Goal: Information Seeking & Learning: Learn about a topic

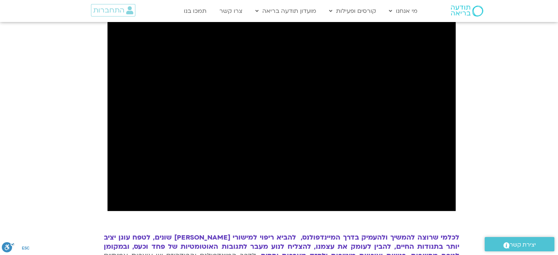
scroll to position [220, 0]
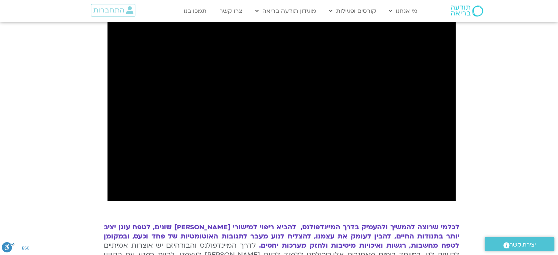
click at [500, 110] on section "הקלטה מתוך ערב מבוא של הקורס לכל מי שרוצה להמשיך ולהעמיק בדרך המיינדפולנס, להבי…" at bounding box center [279, 224] width 558 height 482
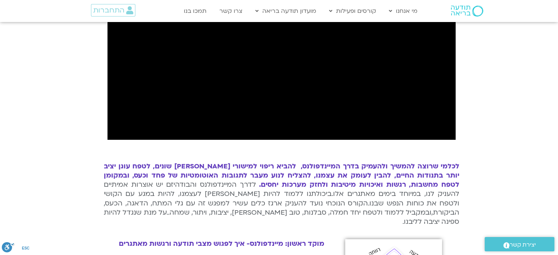
scroll to position [294, 0]
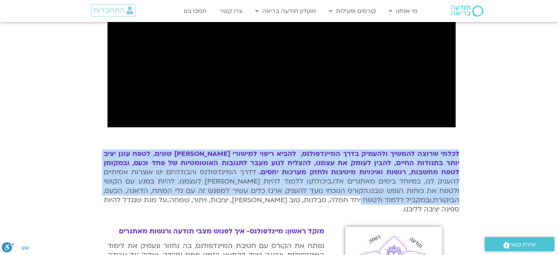
drag, startPoint x: 468, startPoint y: 152, endPoint x: 474, endPoint y: 203, distance: 51.1
click at [474, 207] on section "הקלטה מתוך ערב מבוא של הקורס לכל מי שרוצה להמשיך ולהעמיק בדרך המיינדפולנס, להבי…" at bounding box center [279, 151] width 558 height 482
click at [480, 183] on section "הקלטה מתוך ערב מבוא של הקורס לכל מי שרוצה להמשיך ולהעמיק בדרך המיינדפולנס, להבי…" at bounding box center [279, 151] width 558 height 482
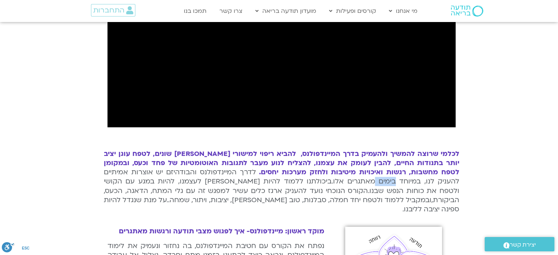
click at [480, 183] on section "הקלטה מתוך ערב מבוא של הקורס לכל מי שרוצה להמשיך ולהעמיק בדרך המיינדפולנס, להבי…" at bounding box center [279, 151] width 558 height 482
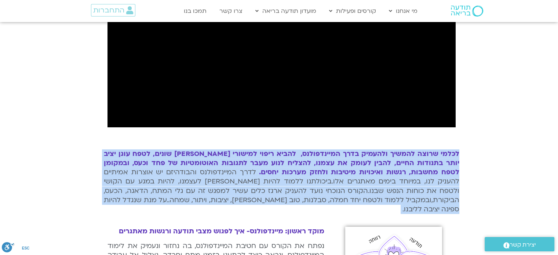
click at [480, 183] on section "הקלטה מתוך ערב מבוא של הקורס לכל מי שרוצה להמשיך ולהעמיק בדרך המיינדפולנס, להבי…" at bounding box center [279, 151] width 558 height 482
click at [464, 185] on section "הקלטה מתוך ערב מבוא של הקורס לכל מי שרוצה להמשיך ולהעמיק בדרך המיינדפולנס, להבי…" at bounding box center [279, 151] width 558 height 482
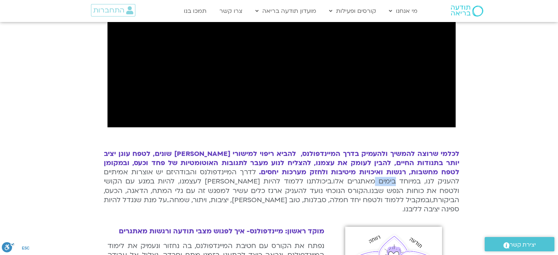
click at [464, 185] on section "הקלטה מתוך ערב מבוא של הקורס לכל מי שרוצה להמשיך ולהעמיק בדרך המיינדפולנס, להבי…" at bounding box center [279, 151] width 558 height 482
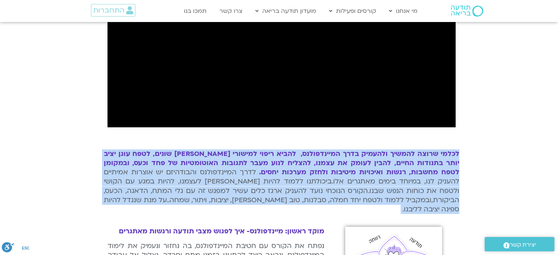
click at [464, 185] on section "הקלטה מתוך ערב מבוא של הקורס לכל מי שרוצה להמשיך ולהעמיק בדרך המיינדפולנס, להבי…" at bounding box center [279, 151] width 558 height 482
click at [479, 178] on section "הקלטה מתוך ערב מבוא של הקורס לכל מי שרוצה להמשיך ולהעמיק בדרך המיינדפולנס, להבי…" at bounding box center [279, 151] width 558 height 482
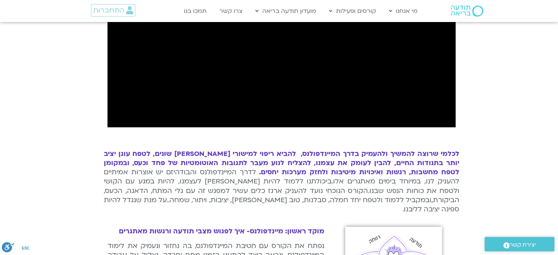
click at [478, 164] on section "הקלטה מתוך ערב מבוא של הקורס לכל מי שרוצה להמשיך ולהעמיק בדרך המיינדפולנס, להבי…" at bounding box center [279, 151] width 558 height 482
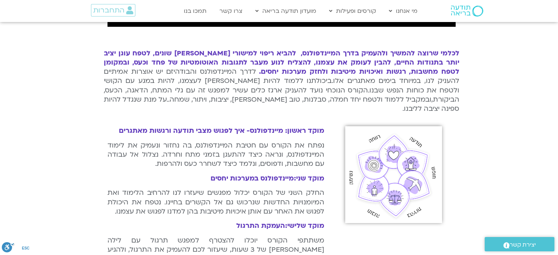
scroll to position [154, 0]
